Goal: Entertainment & Leisure: Consume media (video, audio)

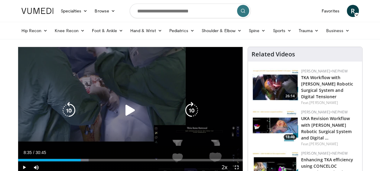
click at [125, 108] on icon "Video Player" at bounding box center [130, 110] width 17 height 17
click at [217, 104] on div "10 seconds Tap to unmute" at bounding box center [130, 110] width 225 height 126
click at [135, 111] on icon "Video Player" at bounding box center [130, 110] width 17 height 17
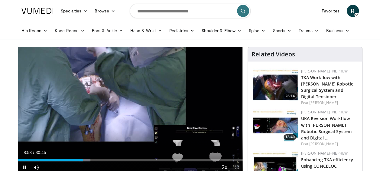
click at [237, 166] on span "Video Player" at bounding box center [237, 167] width 12 height 12
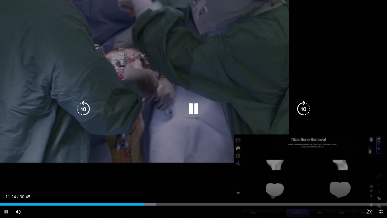
click at [302, 105] on icon "Video Player" at bounding box center [303, 108] width 17 height 17
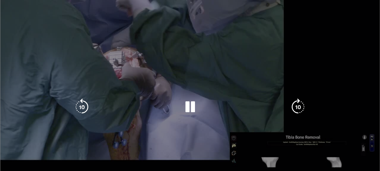
scroll to position [44, 0]
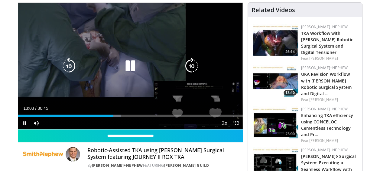
click at [38, 75] on div "10 seconds Tap to unmute" at bounding box center [130, 66] width 225 height 126
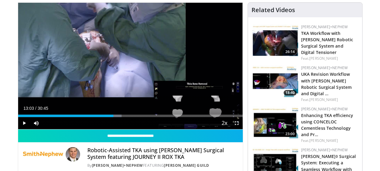
click at [0, 42] on html "Specialties Adult & Family Medicine Allergy, [MEDICAL_DATA], Immunology Anesthe…" at bounding box center [190, 41] width 380 height 171
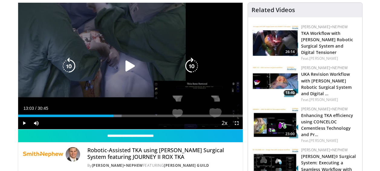
click at [125, 66] on icon "Video Player" at bounding box center [130, 65] width 17 height 17
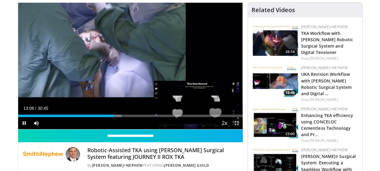
click at [238, 125] on span "Video Player" at bounding box center [237, 123] width 12 height 12
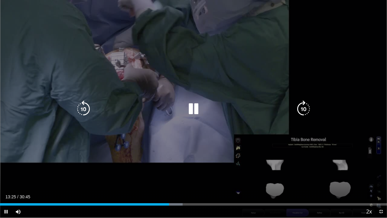
click at [191, 109] on icon "Video Player" at bounding box center [193, 108] width 17 height 17
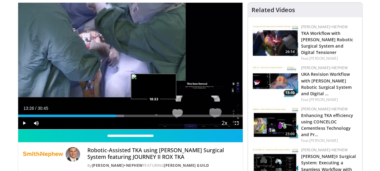
click at [154, 114] on div "Loaded : 47.15% 13:26 18:33" at bounding box center [130, 114] width 225 height 6
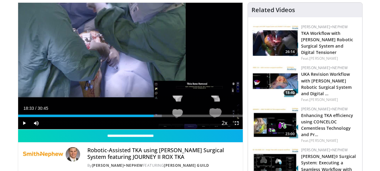
click at [0, 126] on html "Specialties Adult & Family Medicine Allergy, [MEDICAL_DATA], Immunology Anesthe…" at bounding box center [190, 41] width 380 height 171
